Goal: Information Seeking & Learning: Learn about a topic

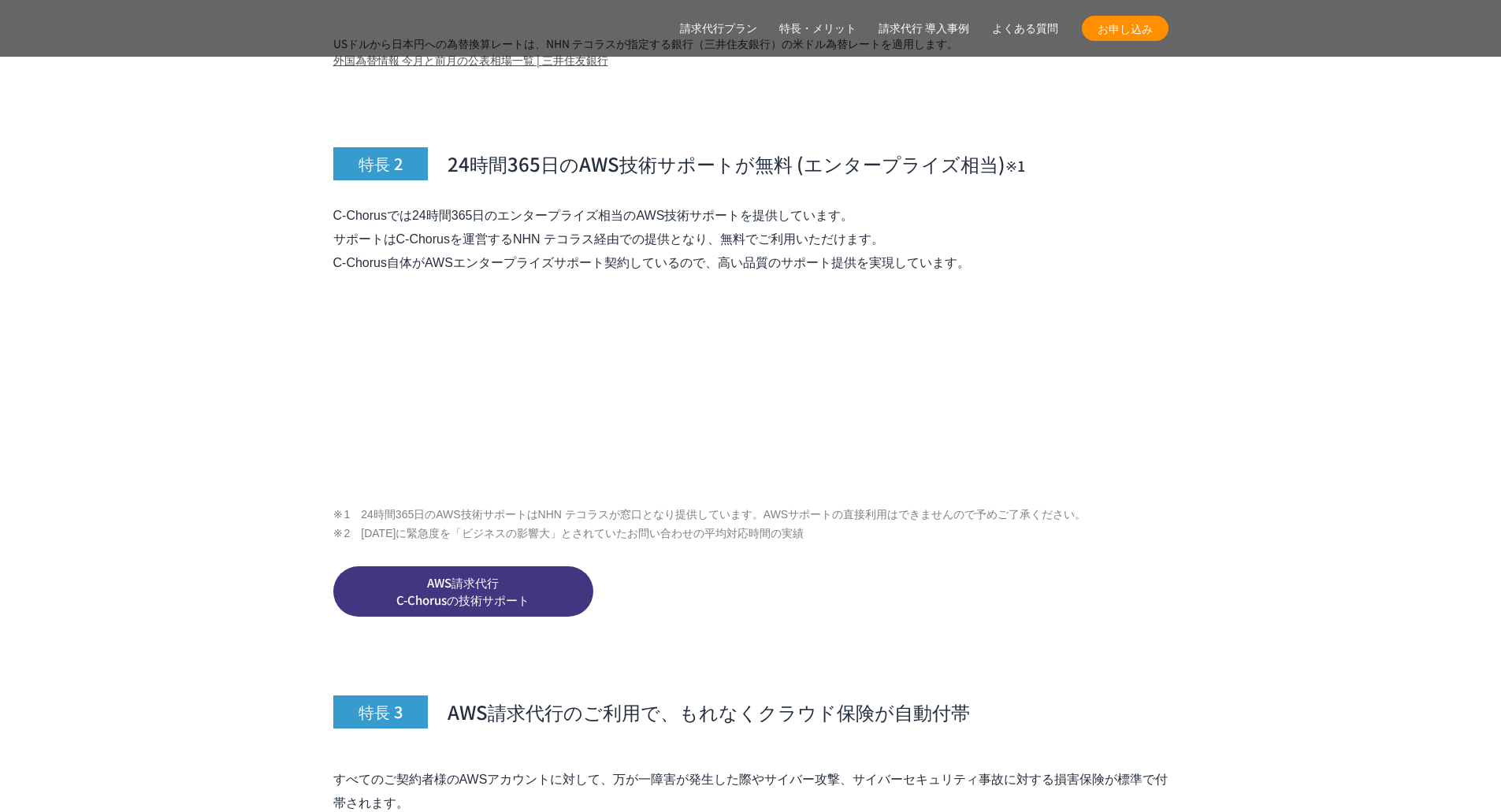
scroll to position [5591, 0]
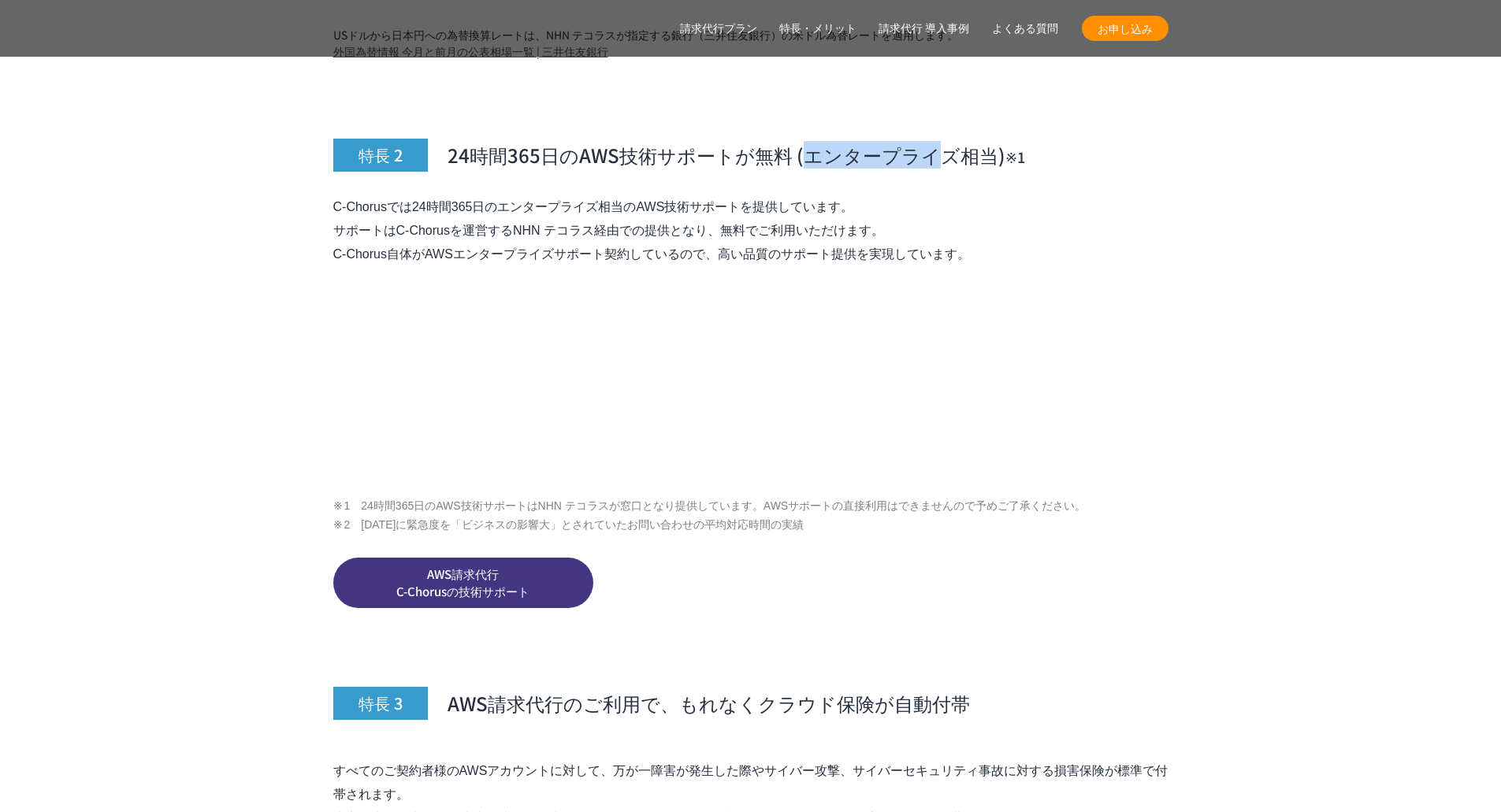
drag, startPoint x: 799, startPoint y: 226, endPoint x: 930, endPoint y: 229, distance: 131.0
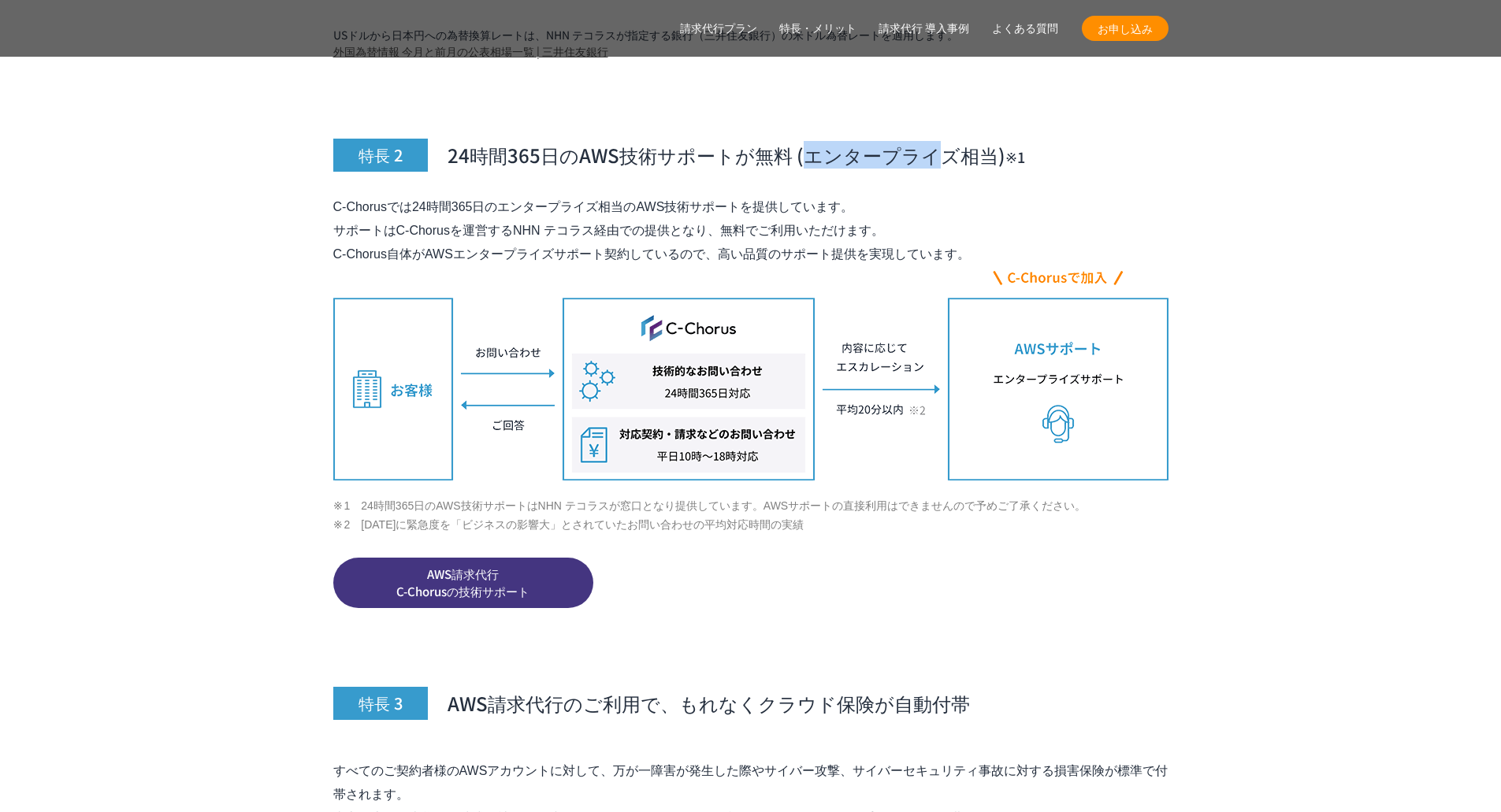
click at [930, 168] on span "24時間365日のAWS技術サポートが無料 (エンタープライズ相当)　 ※1" at bounding box center [736, 155] width 577 height 27
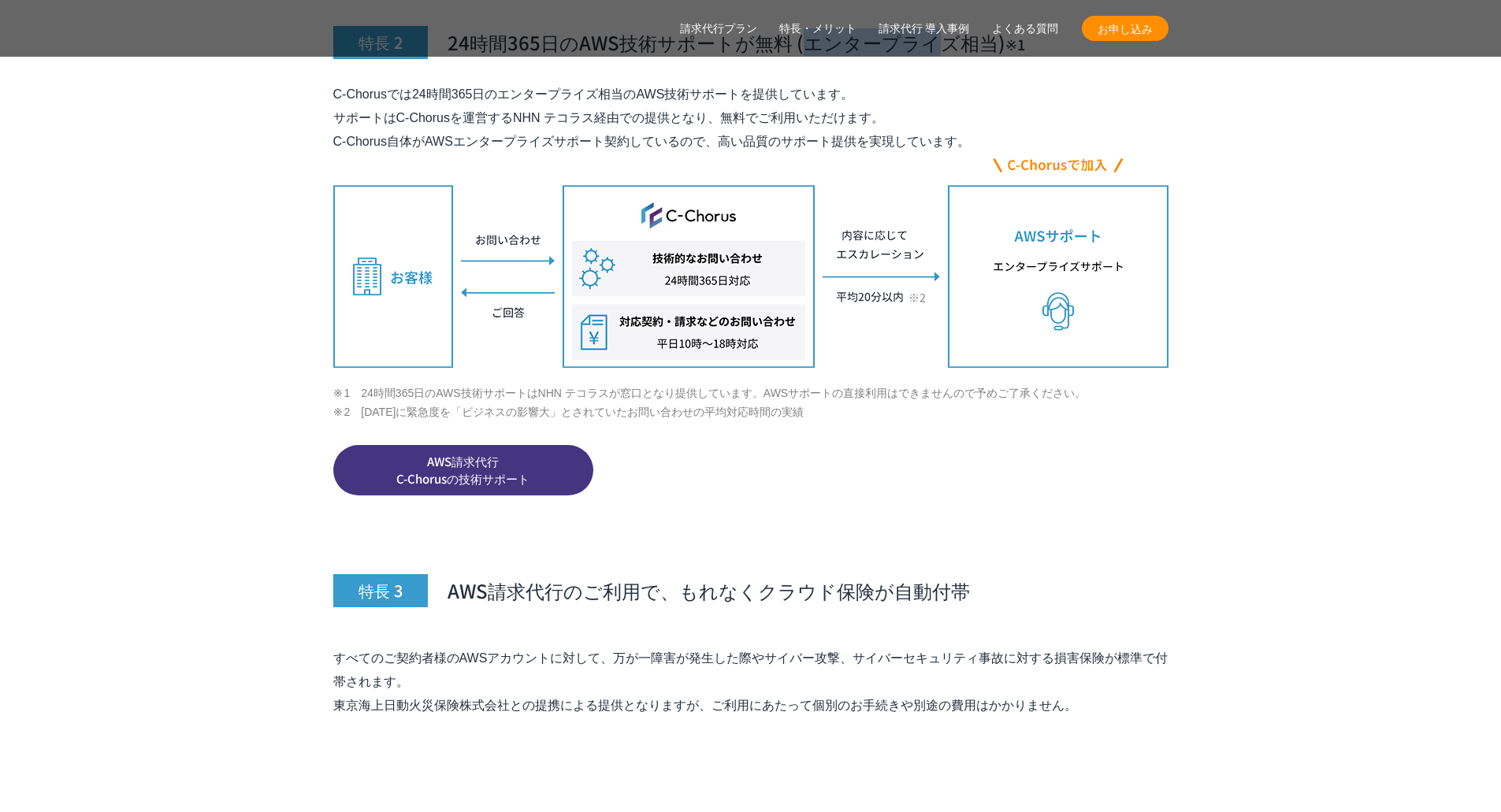
scroll to position [5749, 0]
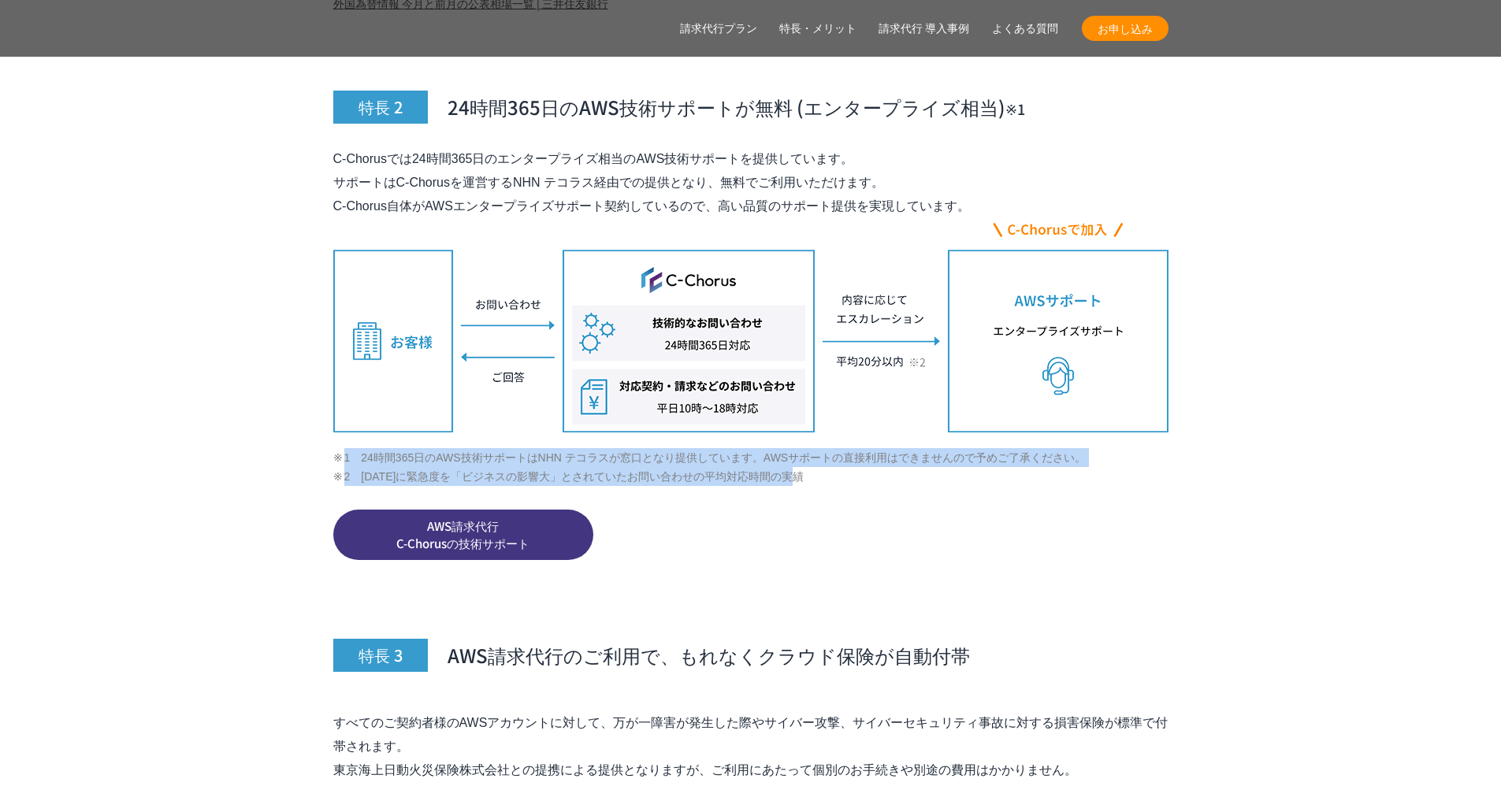
drag, startPoint x: 826, startPoint y: 439, endPoint x: 320, endPoint y: 419, distance: 506.4
click at [441, 467] on li "2　[DATE]に緊急度を「ビジネスの影響大」とされていたお問い合わせの平均対応時間の実績" at bounding box center [751, 477] width 835 height 19
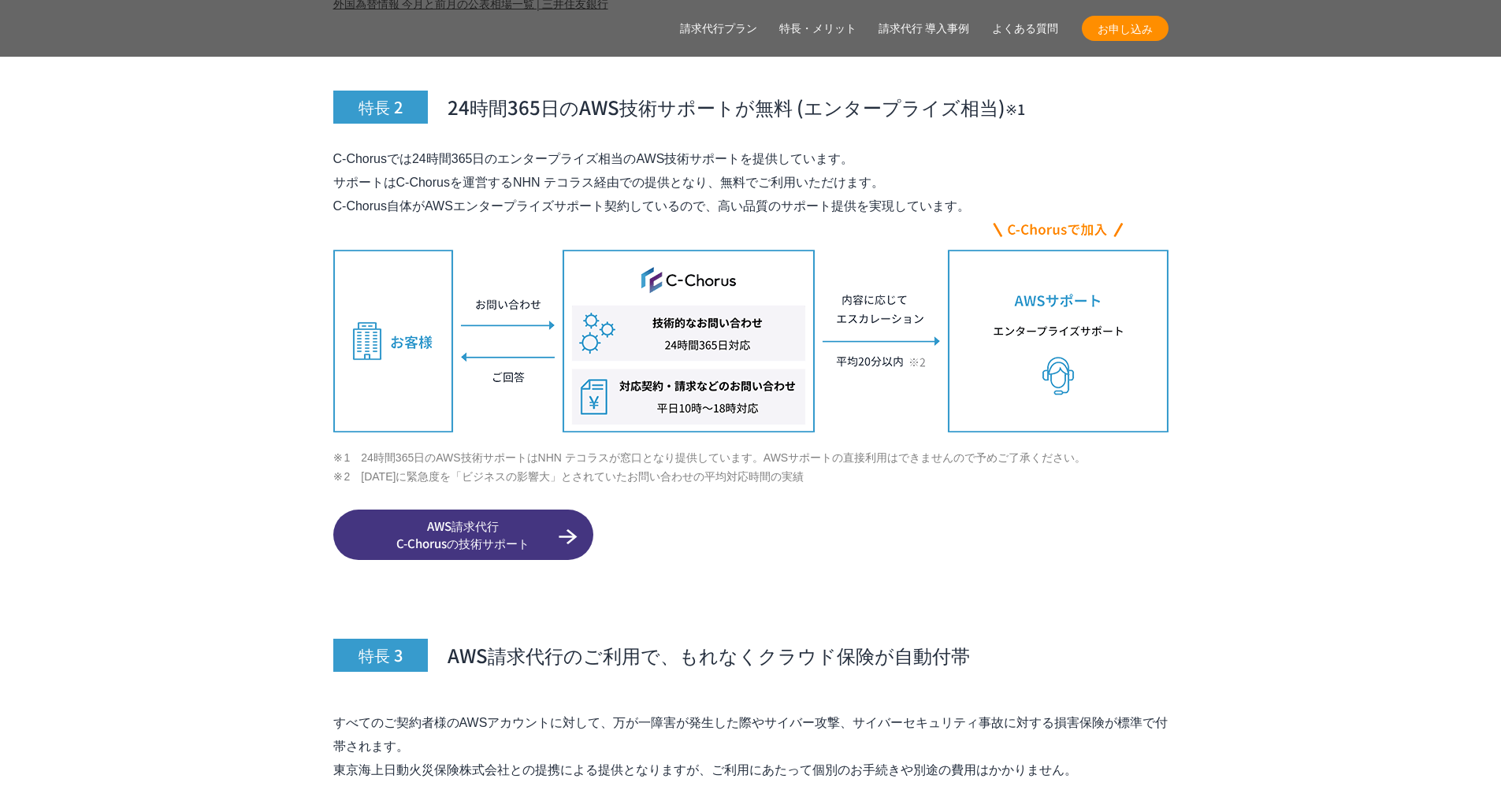
click at [375, 448] on li "1　24時間365日のAWS技術サポートはNHN テコラスが窓口となり提供しています。AWSサポートの直接利用はできませんので予めご了承ください。" at bounding box center [751, 457] width 835 height 19
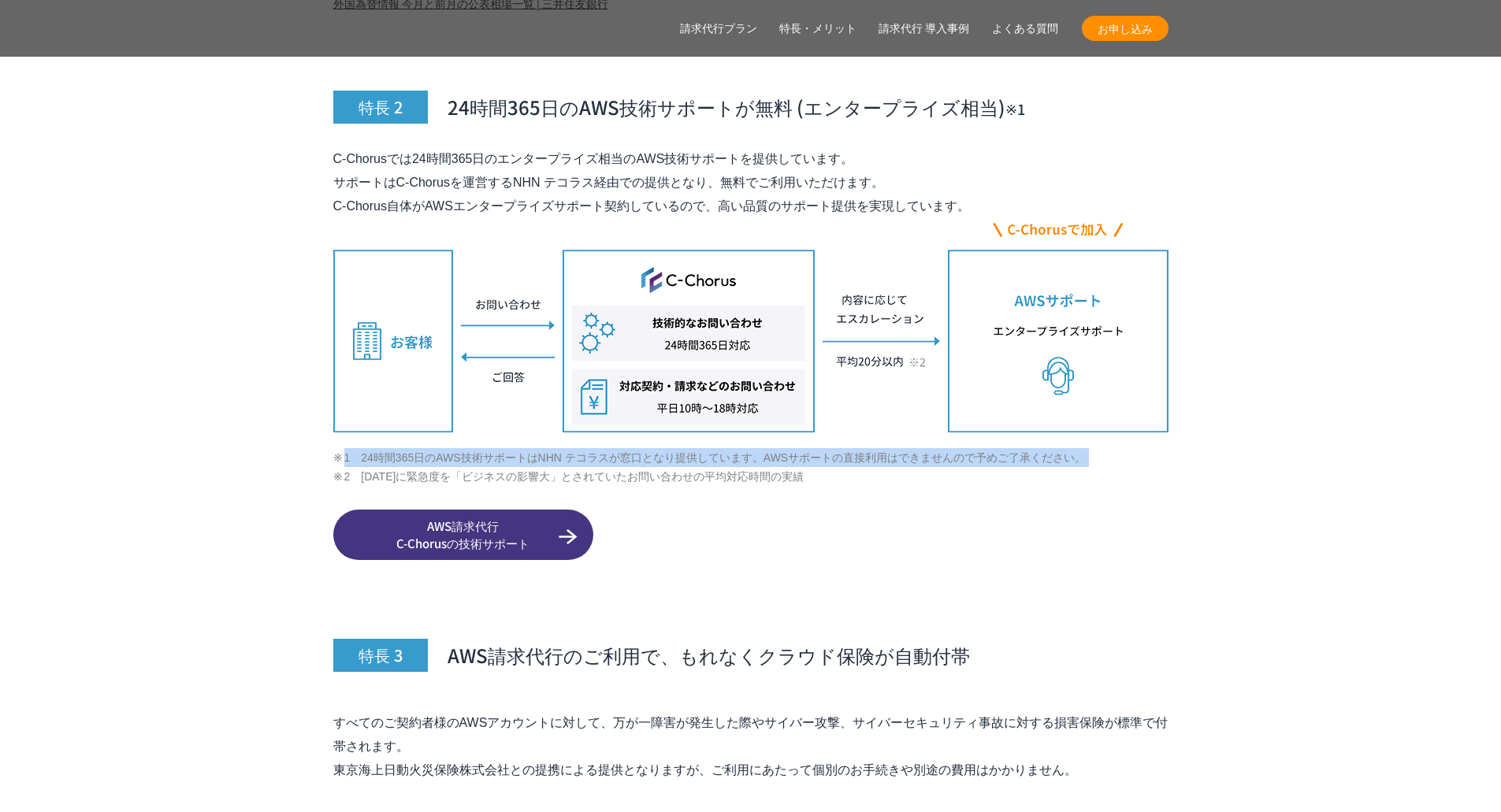
click at [375, 448] on li "1　24時間365日のAWS技術サポートはNHN テコラスが窓口となり提供しています。AWSサポートの直接利用はできませんので予めご了承ください。" at bounding box center [751, 457] width 835 height 19
click at [362, 448] on li "1　24時間365日のAWS技術サポートはNHN テコラスが窓口となり提供しています。AWSサポートの直接利用はできませんので予めご了承ください。" at bounding box center [751, 457] width 835 height 19
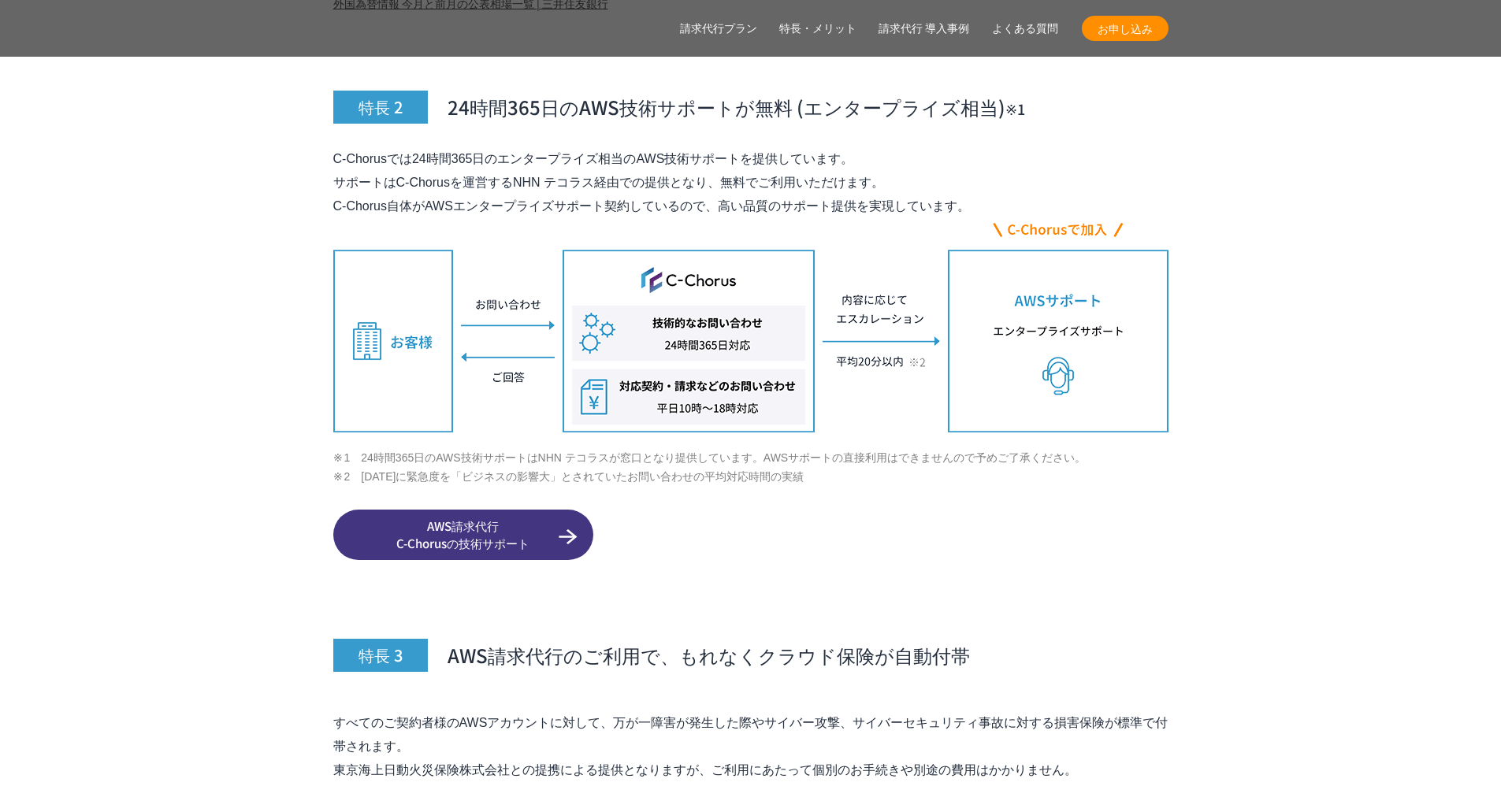
click at [909, 325] on img at bounding box center [751, 325] width 835 height 214
click at [909, 326] on img at bounding box center [751, 325] width 835 height 214
click at [387, 467] on li "2　[DATE]に緊急度を「ビジネスの影響大」とされていたお問い合わせの平均対応時間の実績" at bounding box center [751, 477] width 835 height 19
click at [375, 448] on li "1　24時間365日のAWS技術サポートはNHN テコラスが窓口となり提供しています。AWSサポートの直接利用はできませんので予めご了承ください。" at bounding box center [751, 457] width 835 height 19
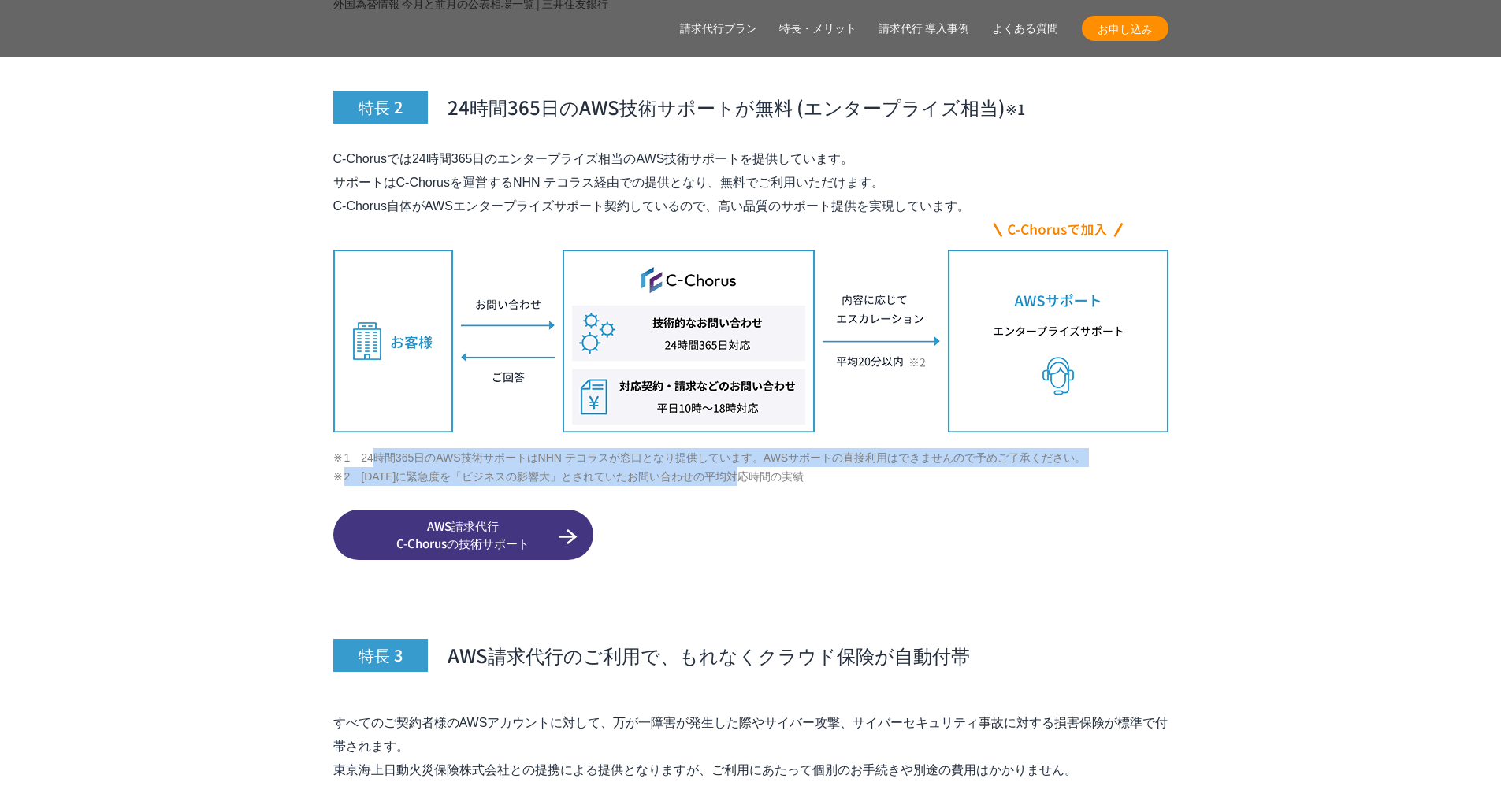
drag, startPoint x: 375, startPoint y: 425, endPoint x: 733, endPoint y: 434, distance: 358.1
click at [733, 448] on ul "1　24時間365日のAWS技術サポートはNHN テコラスが窓口となり提供しています。AWSサポートの直接利用はできませんので予めご了承ください。 2　[DA…" at bounding box center [751, 467] width 835 height 38
click at [737, 467] on li "2　[DATE]に緊急度を「ビジネスの影響大」とされていたお問い合わせの平均対応時間の実績" at bounding box center [751, 477] width 835 height 19
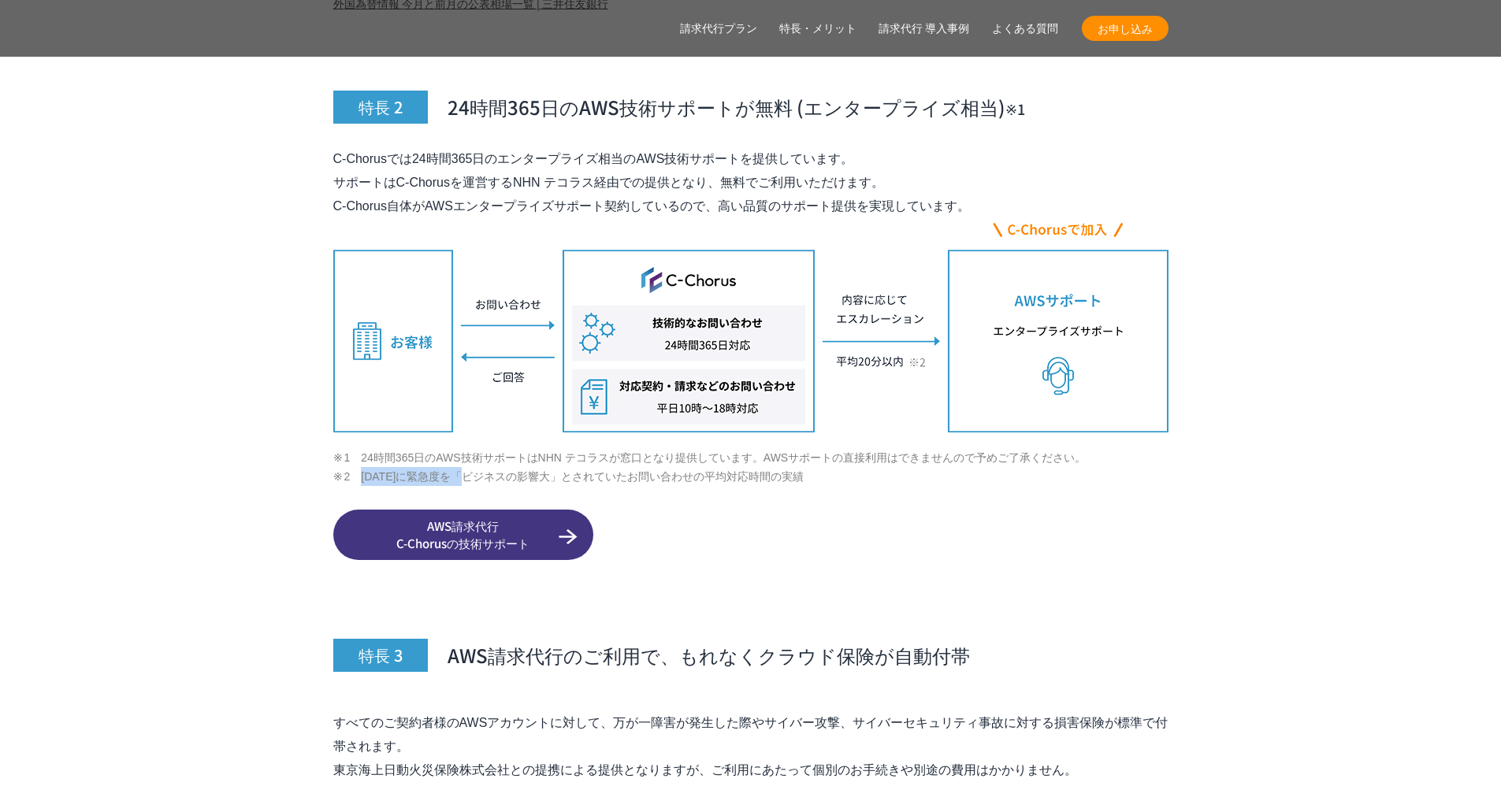
drag, startPoint x: 362, startPoint y: 445, endPoint x: 478, endPoint y: 443, distance: 116.0
click at [478, 467] on li "2　[DATE]に緊急度を「ビジネスの影響大」とされていたお問い合わせの平均対応時間の実績" at bounding box center [751, 477] width 835 height 19
click at [493, 467] on li "2　[DATE]に緊急度を「ビジネスの影響大」とされていたお問い合わせの平均対応時間の実績" at bounding box center [751, 477] width 835 height 19
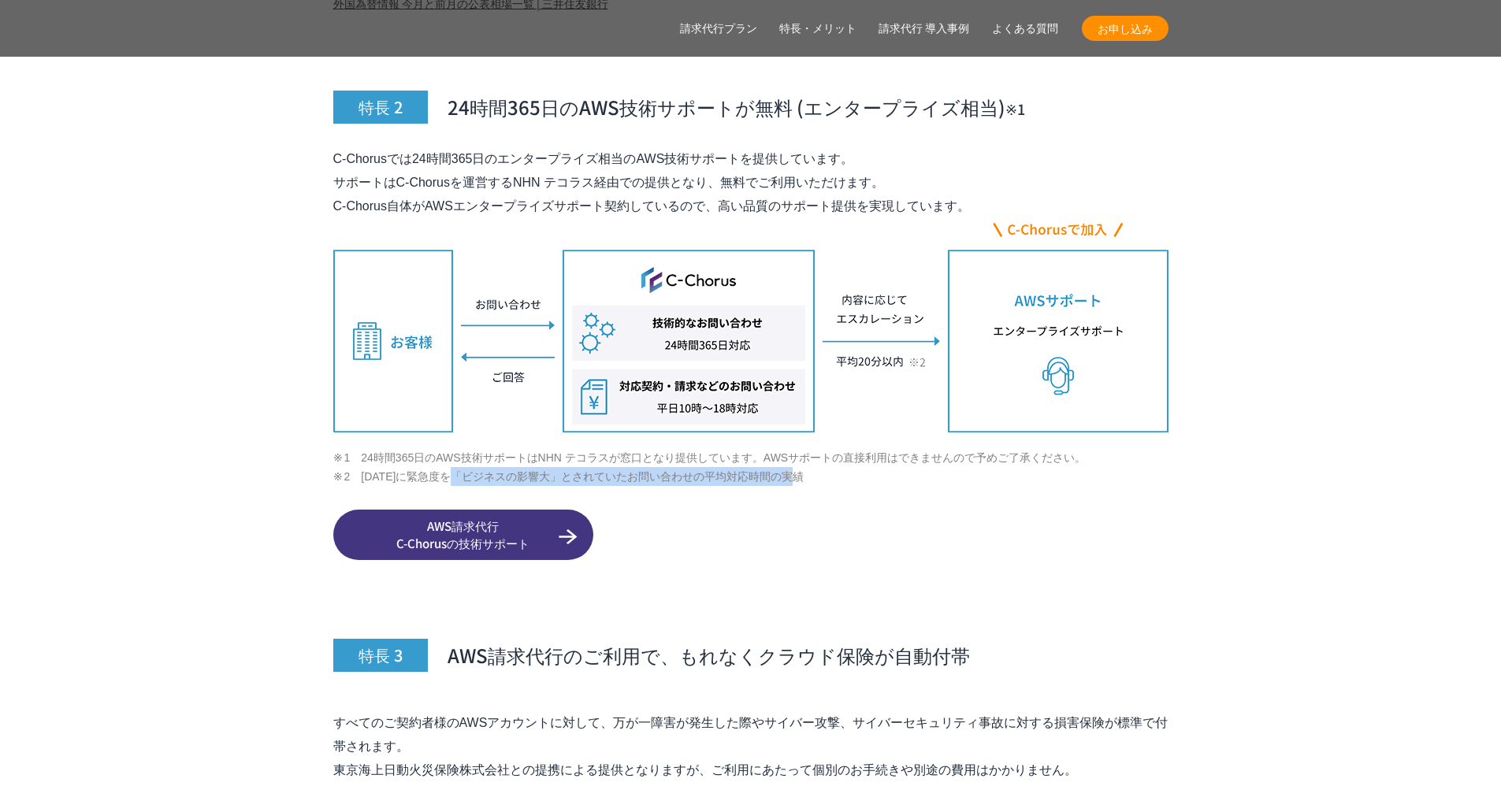
drag, startPoint x: 470, startPoint y: 442, endPoint x: 813, endPoint y: 448, distance: 343.1
click at [813, 467] on li "2　[DATE]に緊急度を「ビジネスの影響大」とされていたお問い合わせの平均対応時間の実績" at bounding box center [751, 477] width 835 height 19
click at [874, 331] on img at bounding box center [751, 325] width 835 height 214
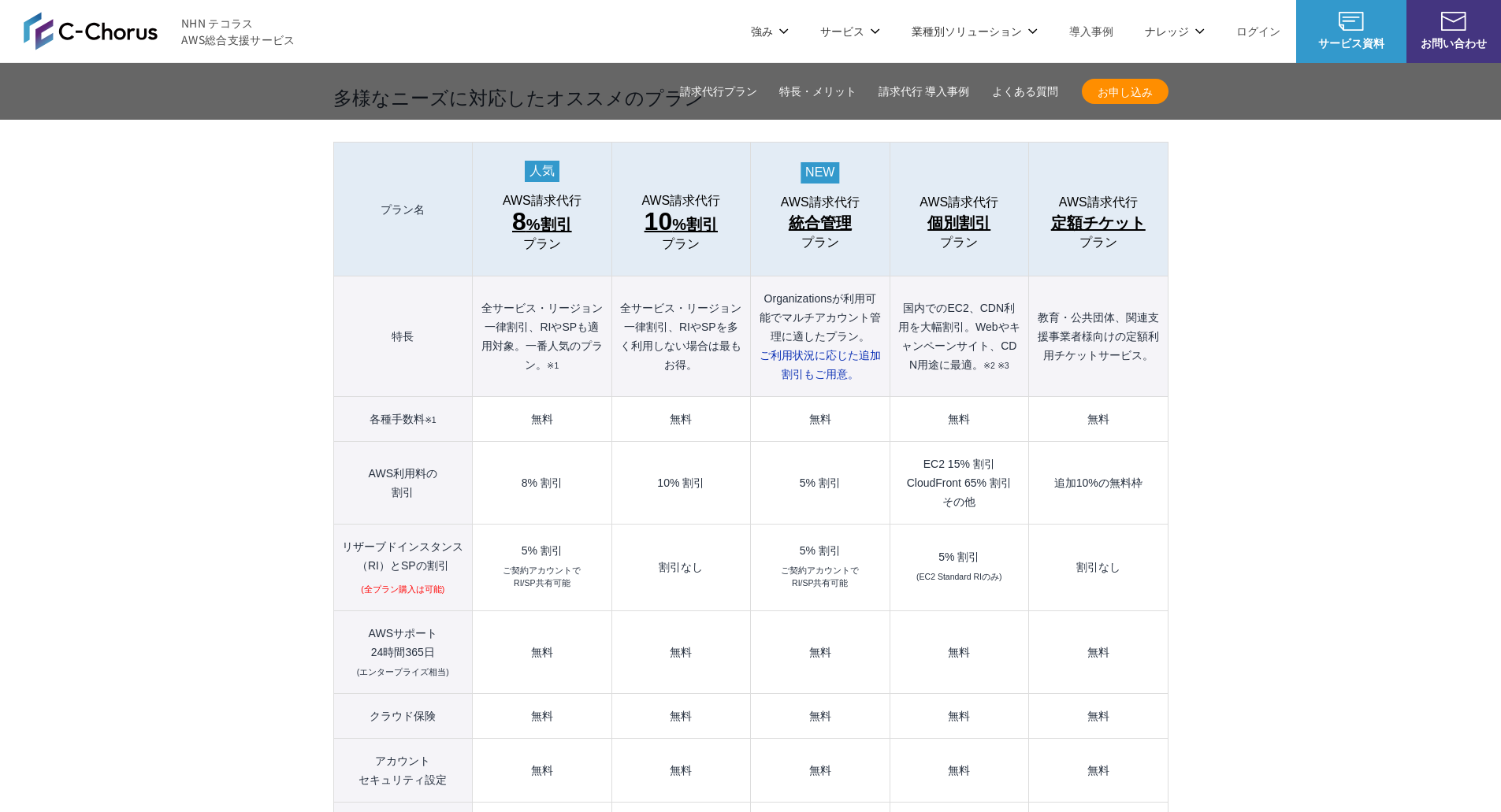
scroll to position [1732, 0]
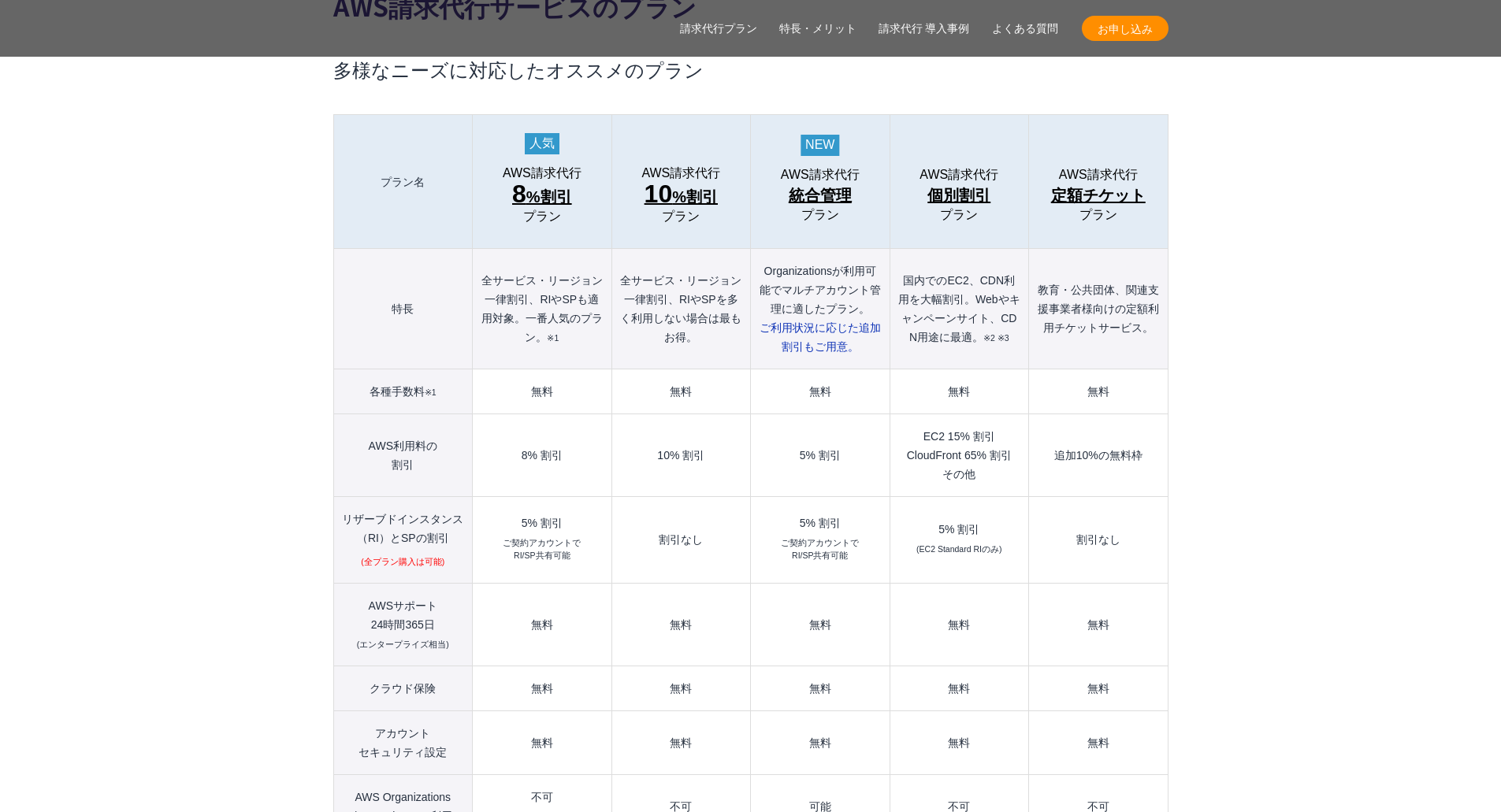
click at [662, 422] on td "10% 割引" at bounding box center [681, 456] width 139 height 83
click at [662, 422] on td "10% 割引" at bounding box center [681, 456] width 139 height 83
click at [674, 506] on td "割引なし" at bounding box center [681, 540] width 139 height 87
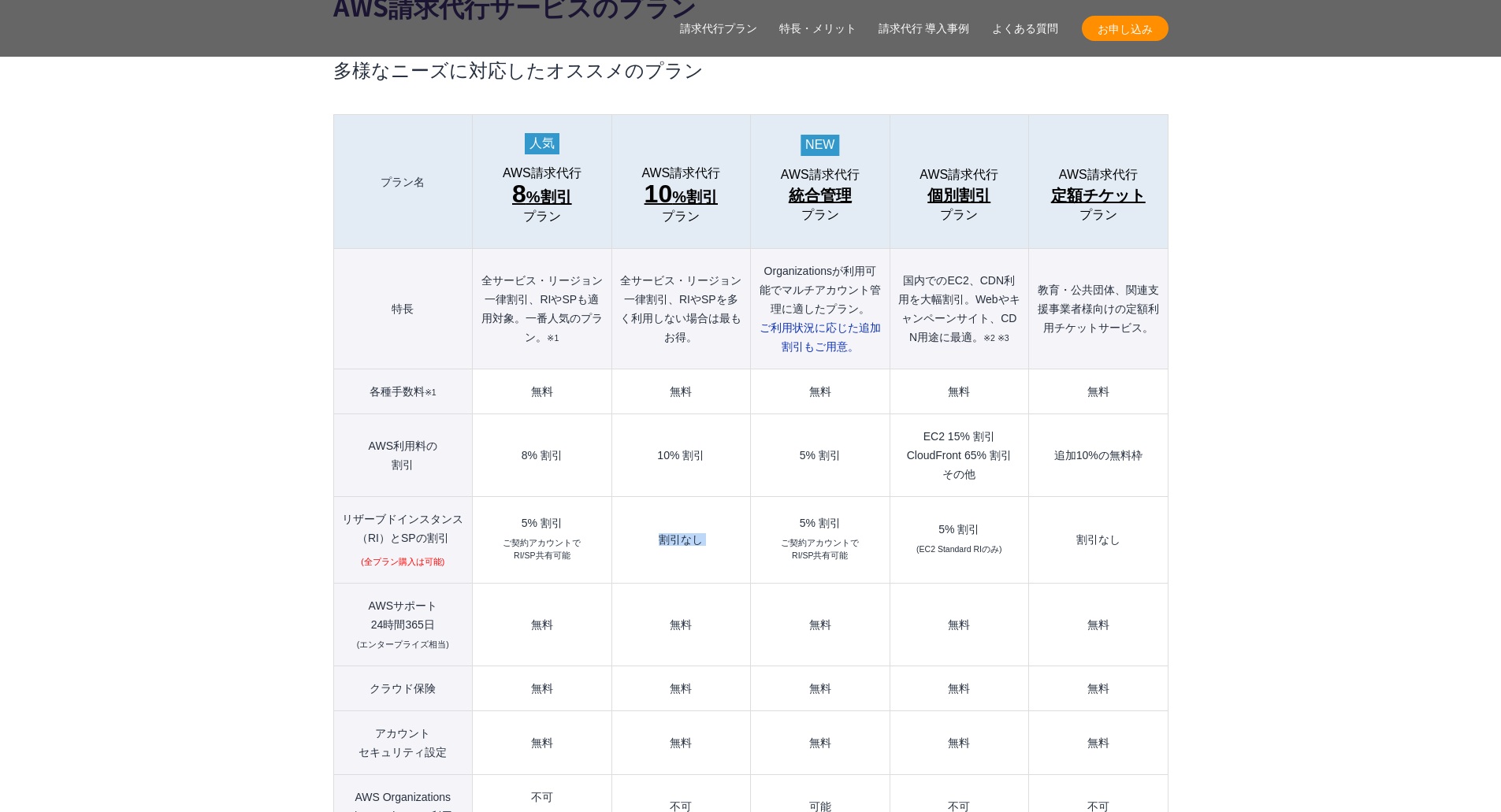
click at [674, 506] on td "割引なし" at bounding box center [681, 540] width 139 height 87
click at [348, 497] on th "リザーブドインスタンス （[GEOGRAPHIC_DATA]）とSPの割引 (全プラン購入は可能)" at bounding box center [403, 540] width 139 height 87
click at [348, 497] on th "リザーブドインスタンス （[GEOGRAPHIC_DATA]）とSPの割引 (全プラン購入は可能)" at bounding box center [403, 540] width 139 height 87
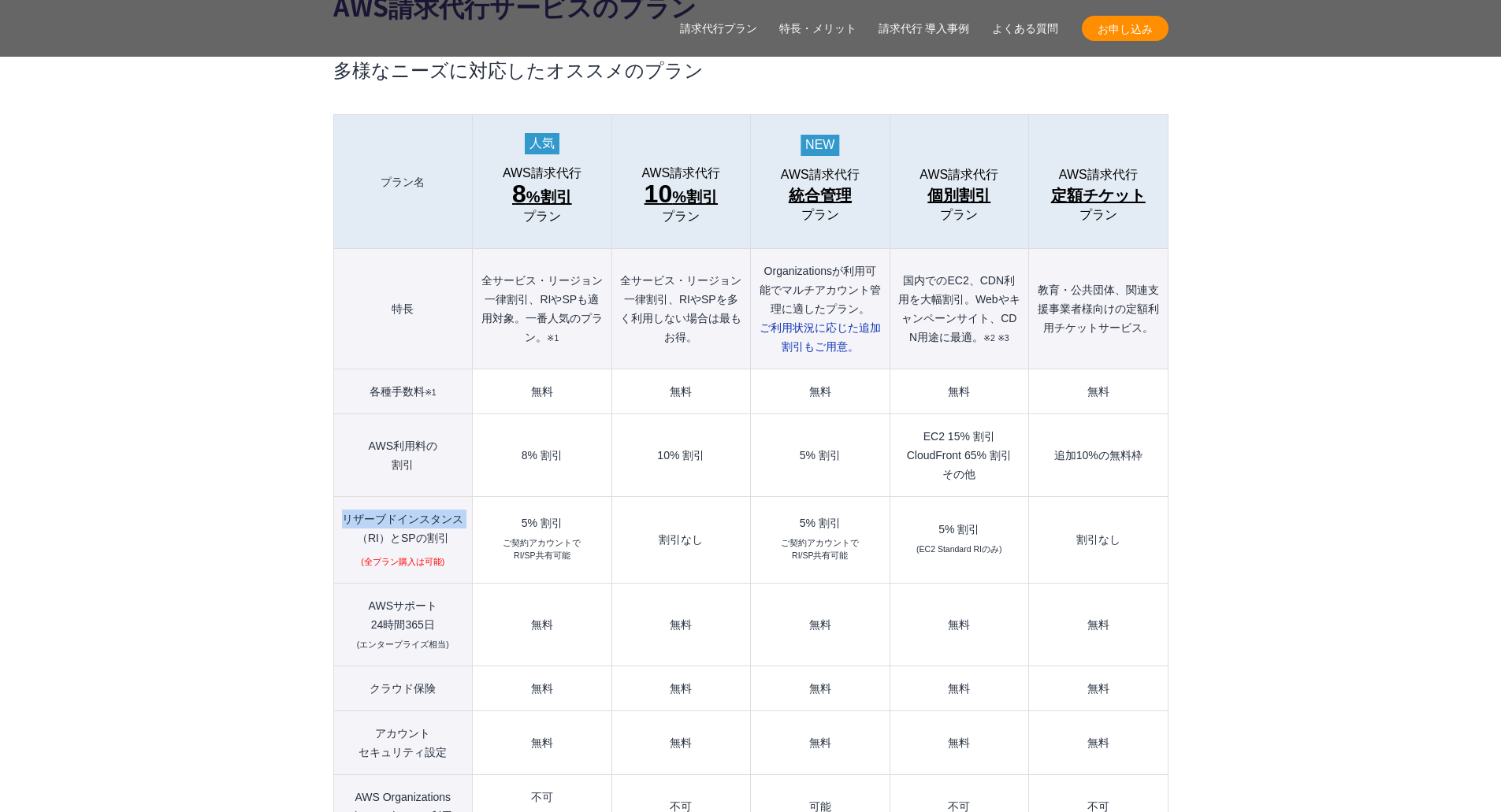
click at [556, 517] on div "5% 割引" at bounding box center [541, 523] width 122 height 11
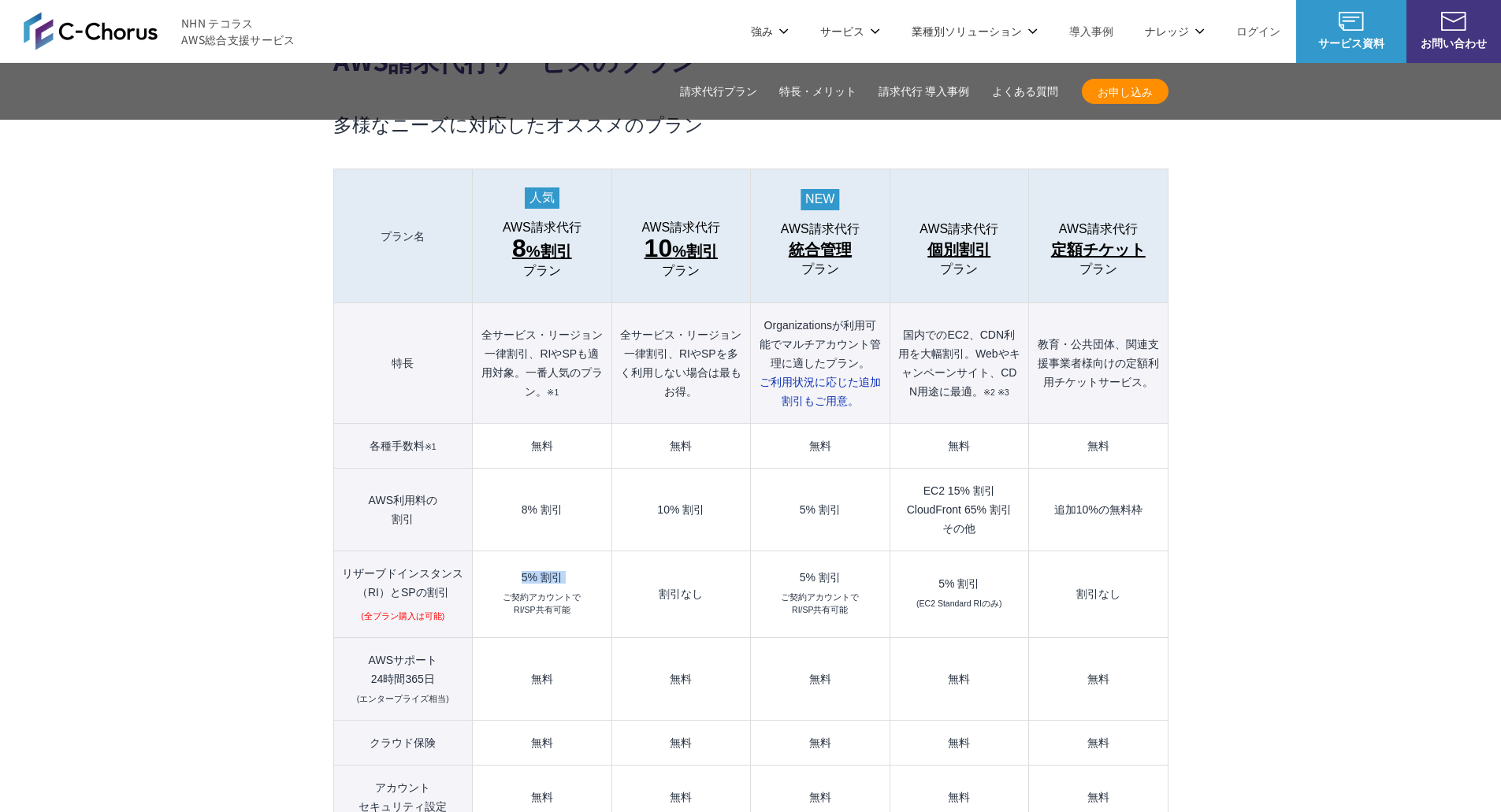
scroll to position [1653, 0]
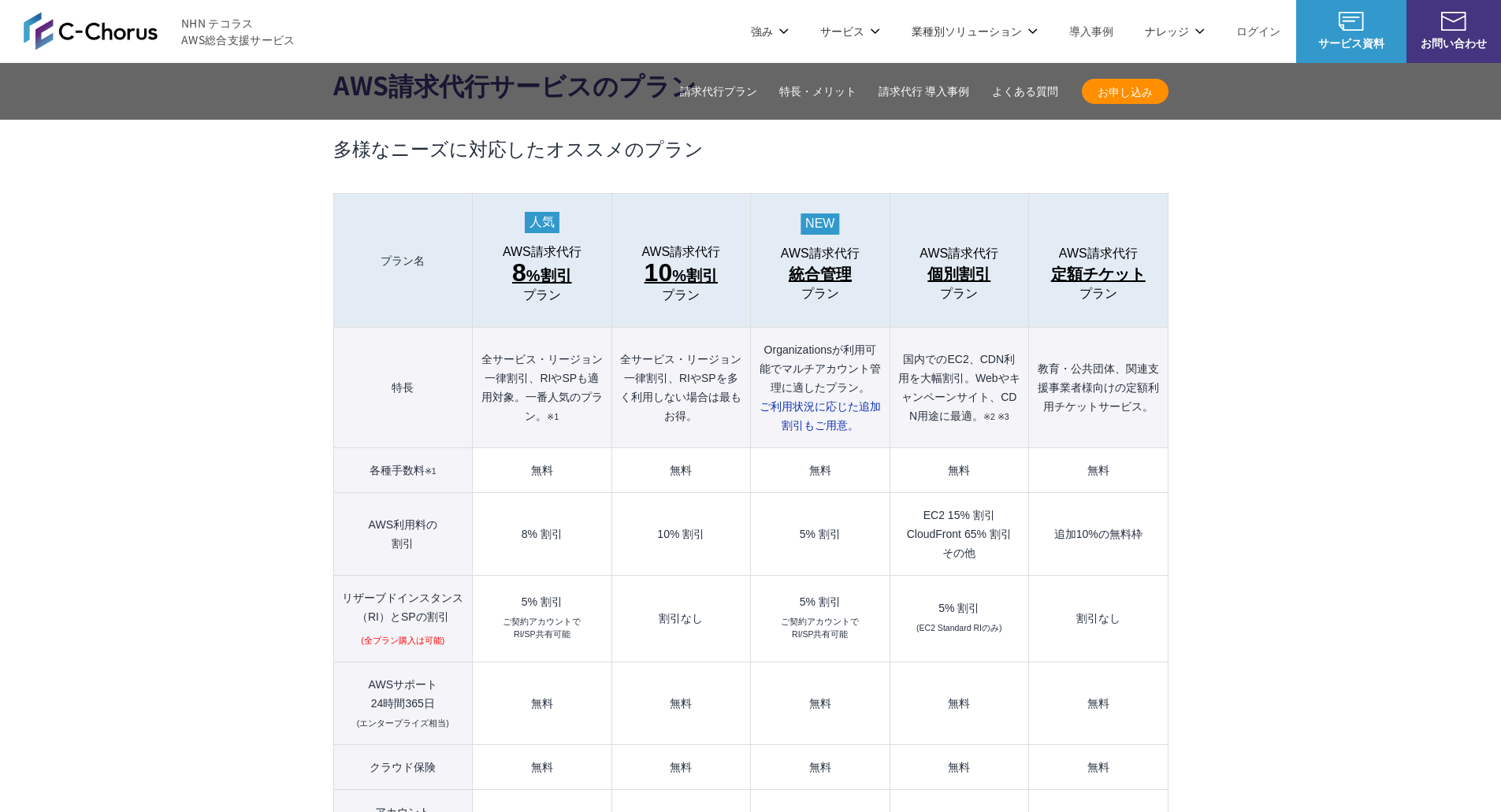
click at [686, 579] on td "割引なし" at bounding box center [681, 618] width 139 height 87
click at [686, 578] on td "割引なし" at bounding box center [681, 618] width 139 height 87
click at [678, 597] on td "割引なし" at bounding box center [681, 618] width 139 height 87
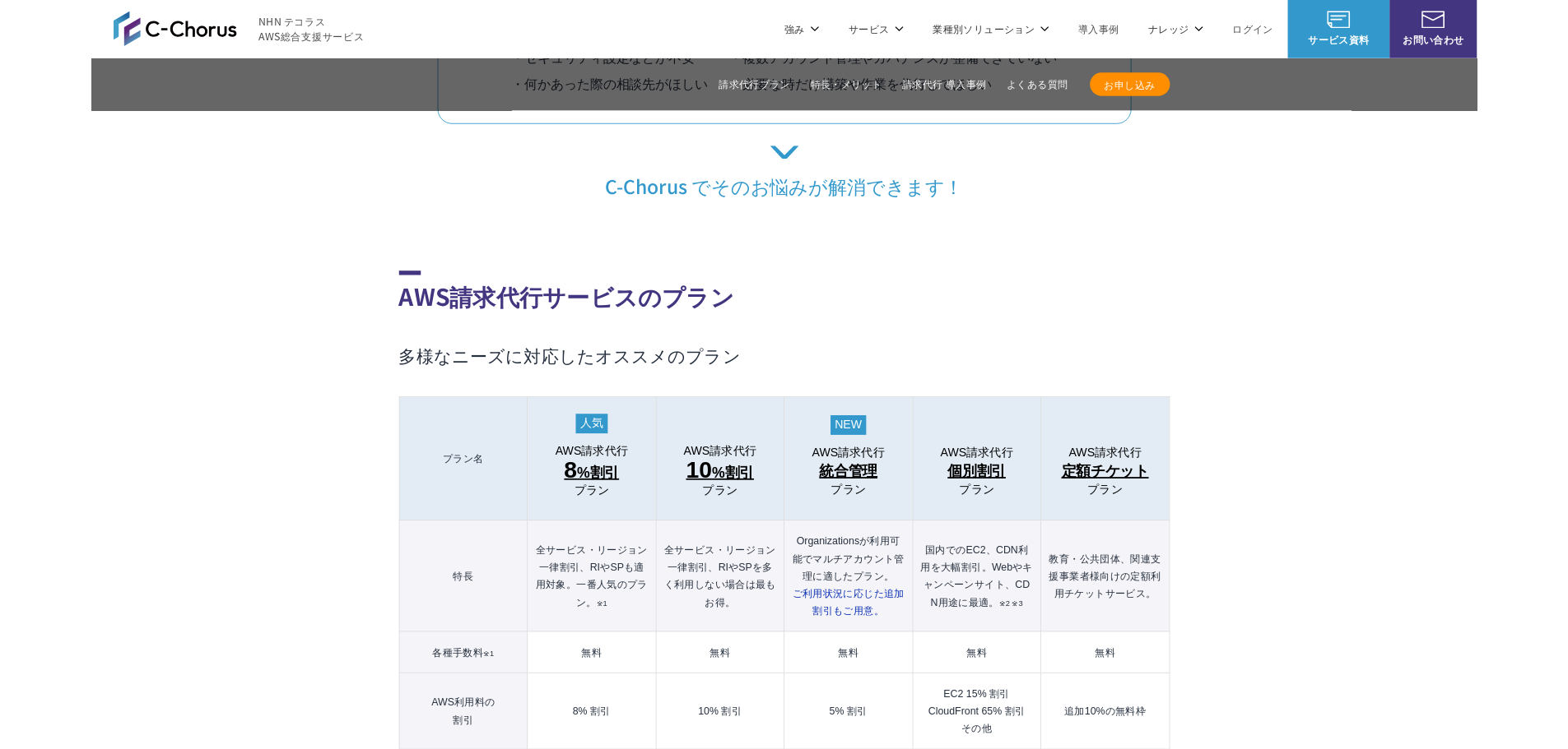
scroll to position [1398, 0]
